Goal: Task Accomplishment & Management: Use online tool/utility

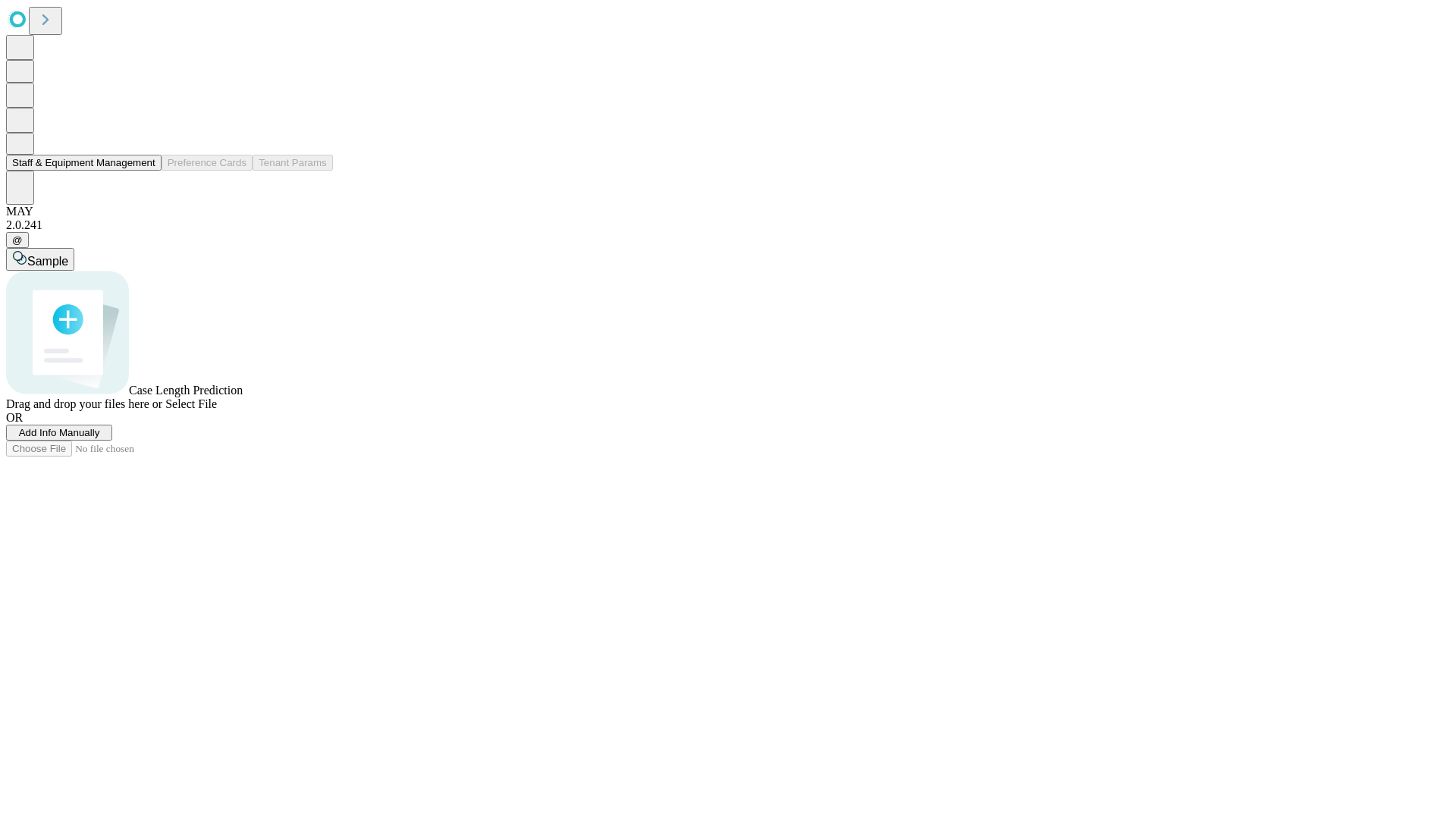
click at [145, 171] on button "Staff & Equipment Management" at bounding box center [84, 162] width 156 height 16
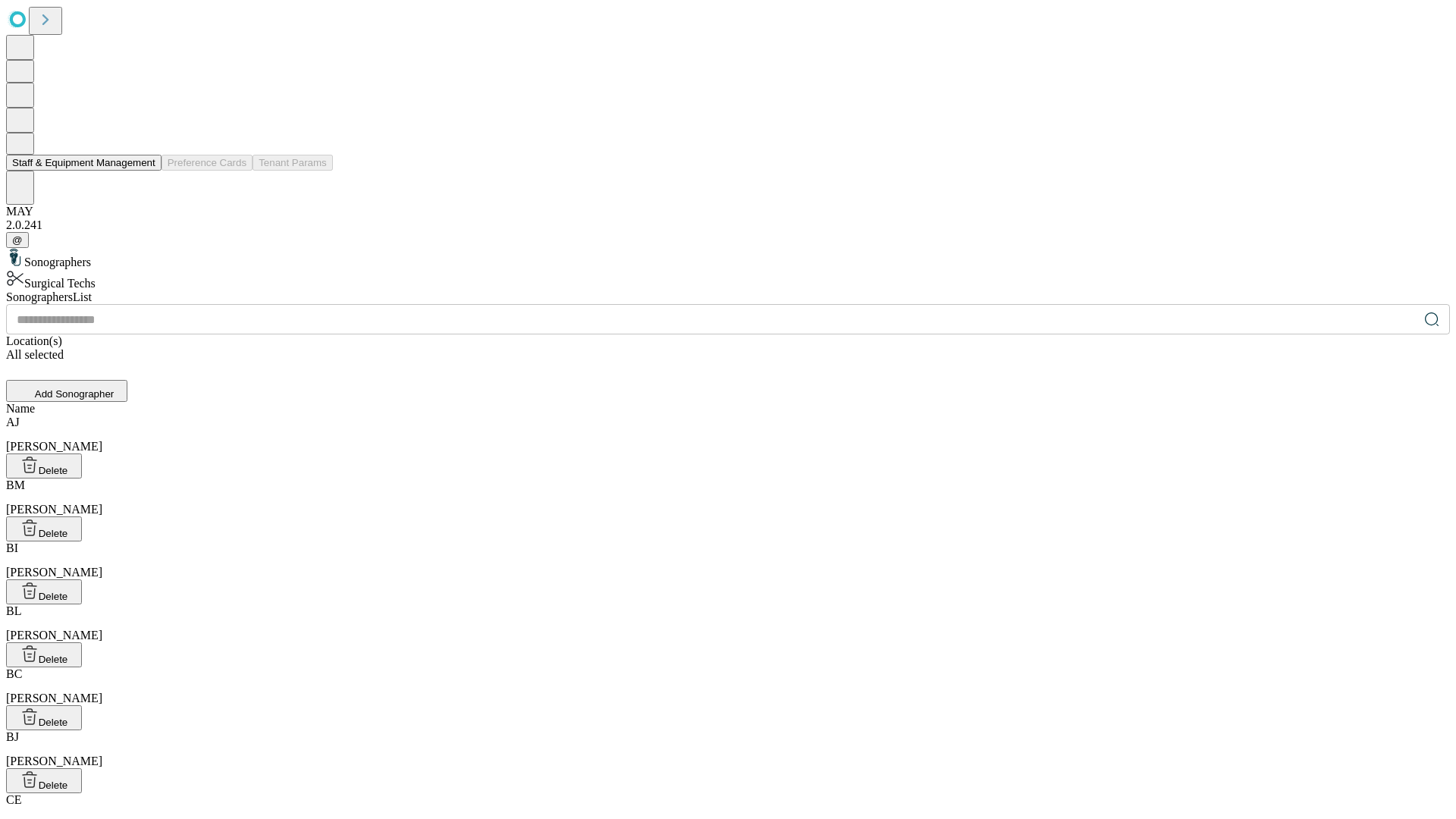
click at [145, 171] on button "Staff & Equipment Management" at bounding box center [84, 162] width 156 height 16
